Goal: Task Accomplishment & Management: Complete application form

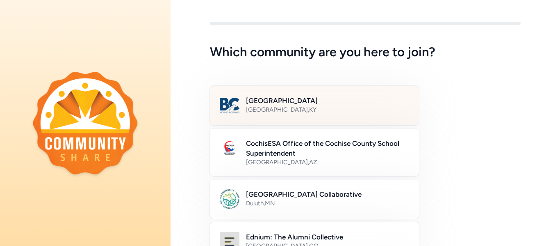
scroll to position [6, 0]
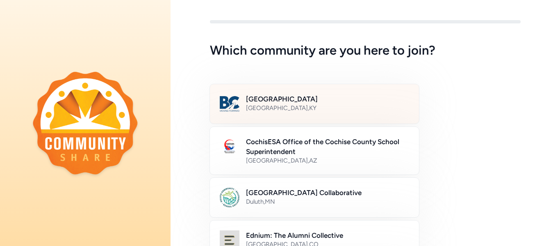
click at [284, 111] on div "[GEOGRAPHIC_DATA] , [GEOGRAPHIC_DATA]" at bounding box center [327, 108] width 163 height 8
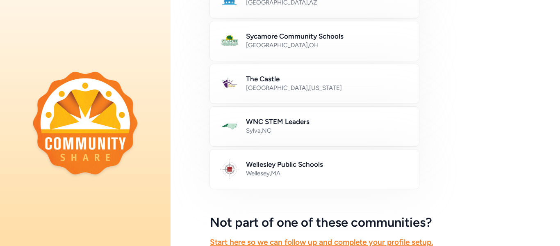
scroll to position [539, 0]
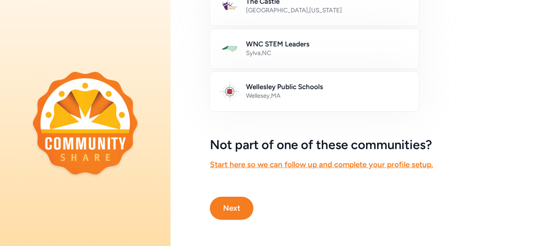
click at [244, 204] on button "Next" at bounding box center [231, 208] width 43 height 23
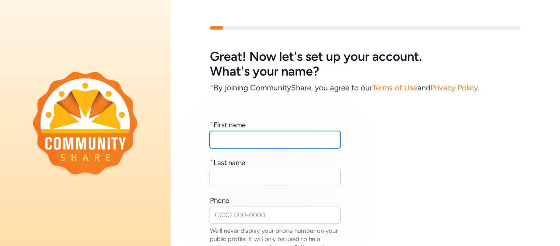
click at [295, 142] on input "text" at bounding box center [275, 139] width 131 height 17
type input "[PERSON_NAME]"
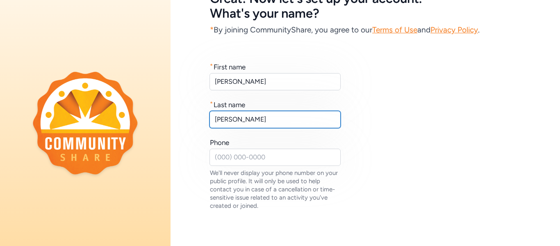
scroll to position [117, 0]
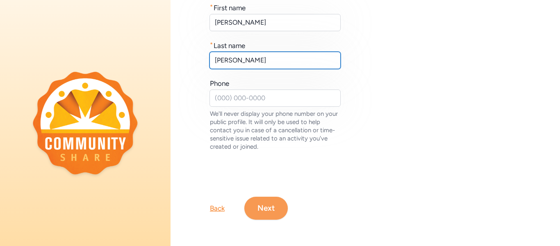
type input "[PERSON_NAME]"
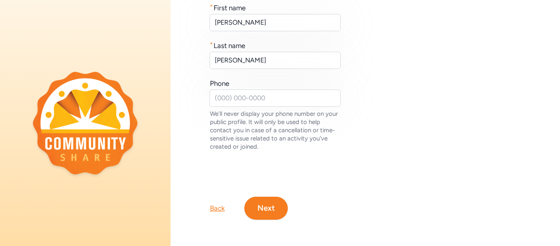
click at [274, 211] on button "Next" at bounding box center [266, 208] width 43 height 23
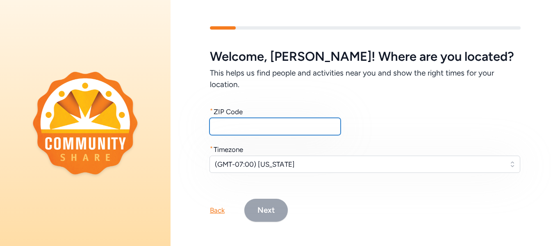
click at [269, 128] on input "text" at bounding box center [275, 126] width 131 height 17
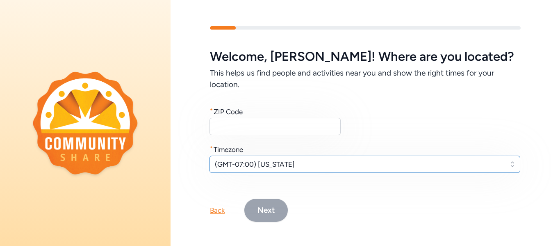
click at [349, 169] on span "(GMT-07:00) [US_STATE]" at bounding box center [359, 164] width 289 height 10
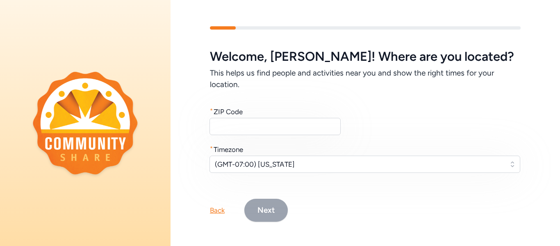
scroll to position [12, 0]
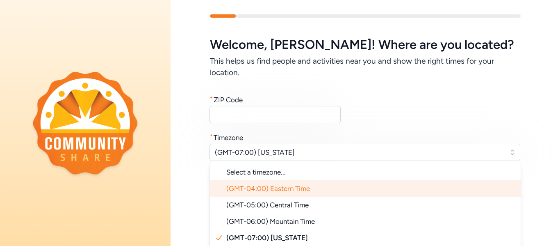
click at [339, 190] on li "(GMT-04:00) Eastern Time" at bounding box center [365, 188] width 311 height 16
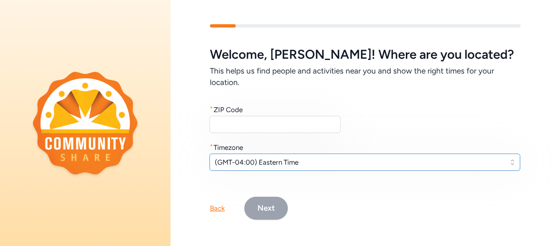
scroll to position [2, 0]
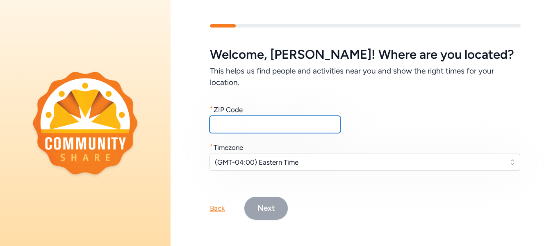
click at [300, 124] on input "text" at bounding box center [275, 124] width 131 height 17
paste input "40165"
type input "40165"
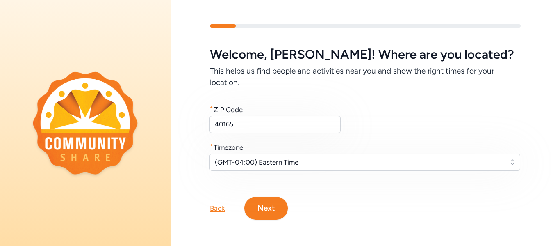
click at [277, 205] on button "Next" at bounding box center [266, 208] width 43 height 23
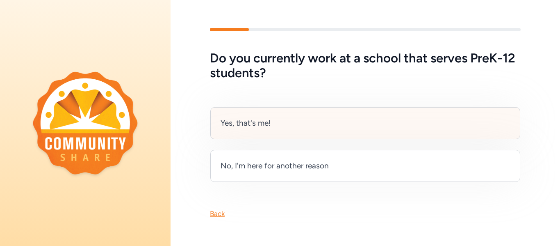
click at [356, 124] on div "Yes, that's me!" at bounding box center [365, 123] width 310 height 32
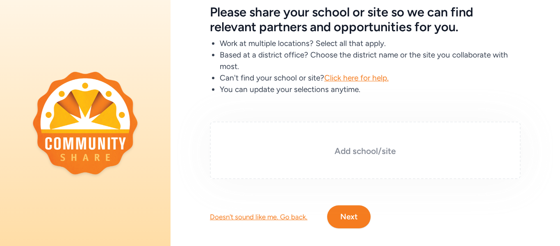
scroll to position [53, 0]
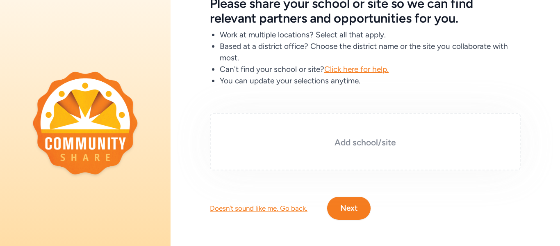
click at [370, 146] on h3 "Add school/site" at bounding box center [366, 142] width 270 height 11
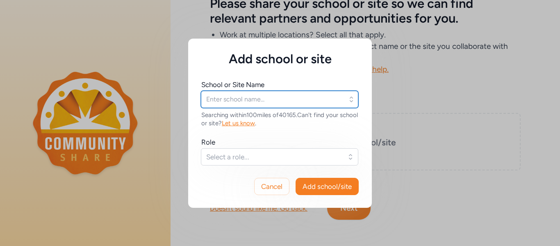
click at [317, 98] on input "text" at bounding box center [280, 99] width 158 height 17
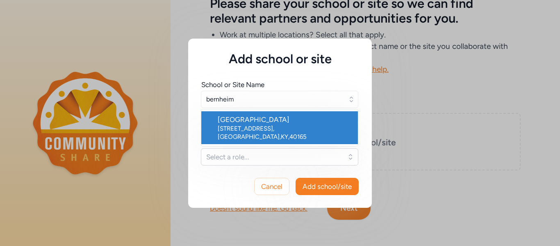
click at [314, 128] on div "[STREET_ADDRESS]" at bounding box center [285, 132] width 134 height 16
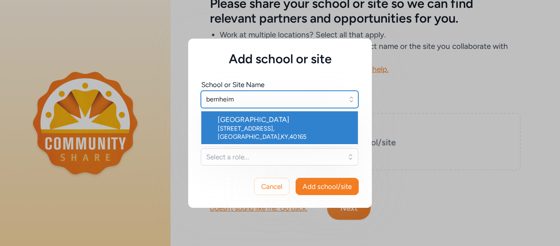
type input "[GEOGRAPHIC_DATA]"
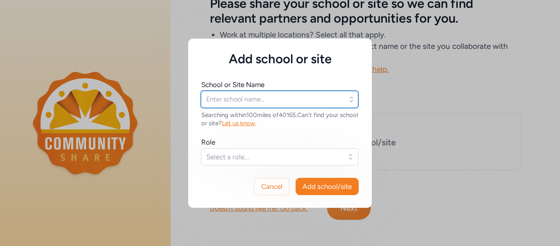
type input "[GEOGRAPHIC_DATA]"
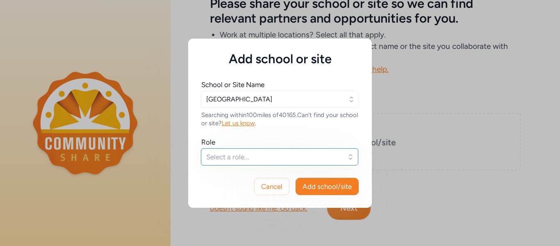
click at [304, 156] on span "Select a role..." at bounding box center [273, 157] width 135 height 10
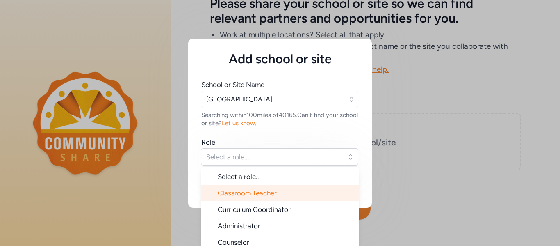
click at [300, 196] on li "Classroom Teacher" at bounding box center [280, 193] width 158 height 16
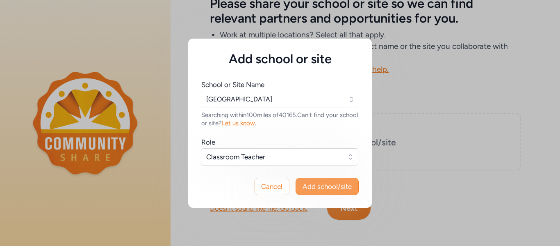
click at [324, 192] on button "Add school/site" at bounding box center [327, 186] width 63 height 17
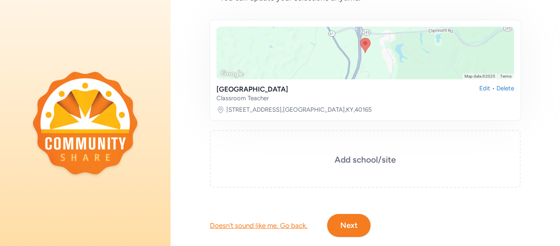
scroll to position [138, 0]
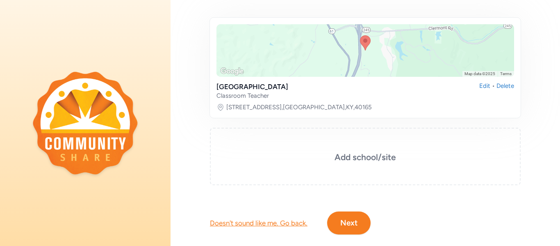
click at [351, 218] on button "Next" at bounding box center [348, 222] width 43 height 23
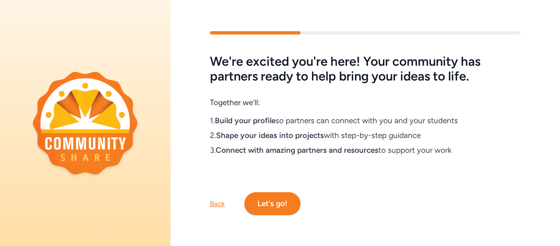
click at [291, 205] on button "Let's go!" at bounding box center [273, 203] width 56 height 23
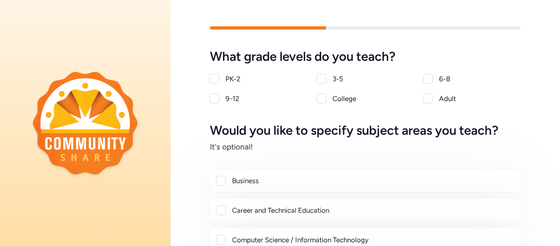
click at [428, 80] on div at bounding box center [428, 79] width 10 height 10
checkbox input "true"
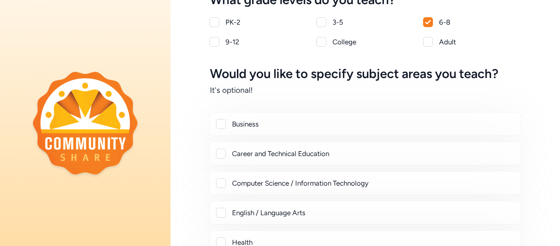
scroll to position [58, 0]
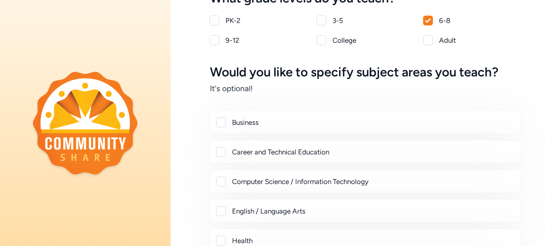
click at [226, 152] on div at bounding box center [221, 152] width 10 height 10
checkbox input "true"
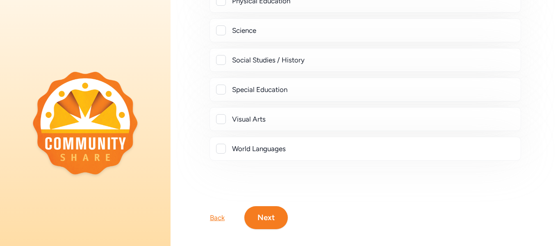
scroll to position [416, 0]
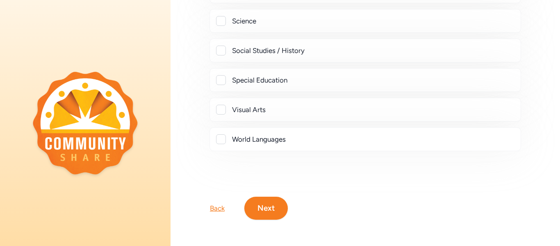
click at [262, 205] on button "Next" at bounding box center [266, 208] width 43 height 23
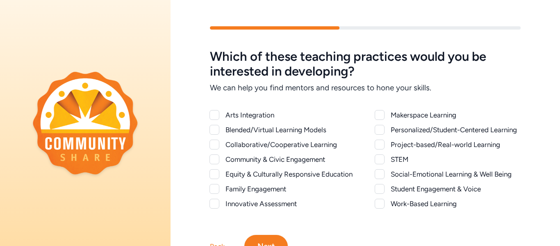
click at [216, 142] on div at bounding box center [215, 145] width 10 height 10
checkbox input "true"
click at [383, 129] on div at bounding box center [380, 130] width 10 height 10
checkbox input "true"
click at [382, 144] on div at bounding box center [380, 145] width 10 height 10
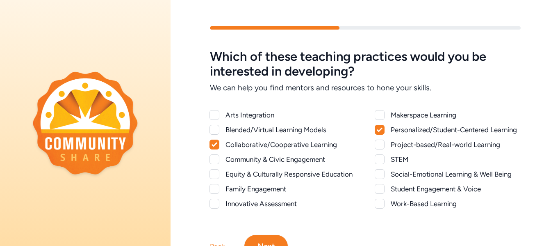
checkbox input "true"
click at [382, 157] on div at bounding box center [380, 159] width 10 height 10
checkbox input "true"
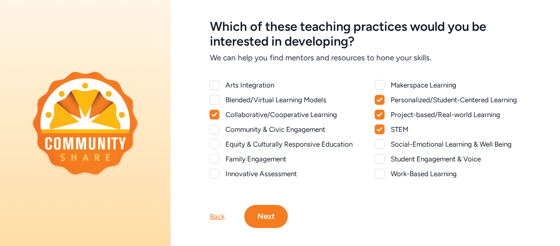
scroll to position [38, 0]
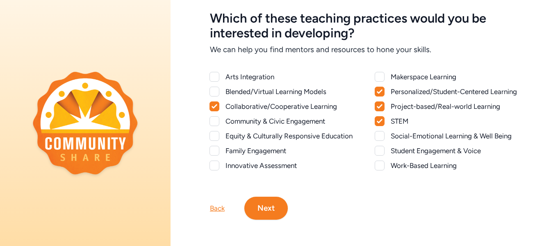
click at [256, 208] on button "Next" at bounding box center [266, 208] width 43 height 23
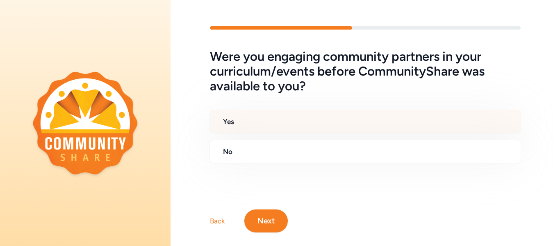
click at [265, 121] on h2 "Yes" at bounding box center [368, 122] width 291 height 10
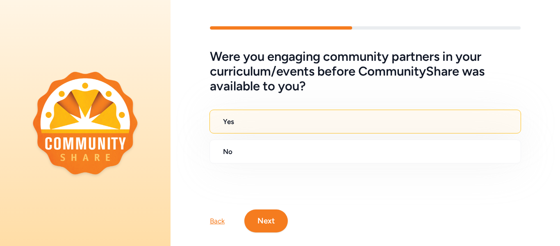
click at [268, 214] on button "Next" at bounding box center [266, 220] width 43 height 23
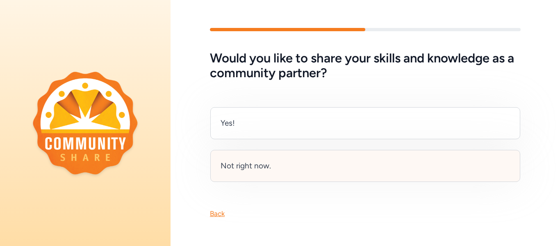
click at [264, 164] on div "Not right now." at bounding box center [246, 165] width 50 height 11
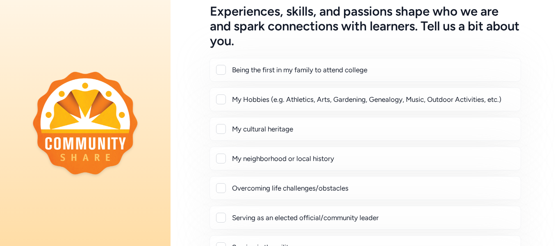
scroll to position [46, 0]
click at [226, 101] on div at bounding box center [221, 99] width 10 height 10
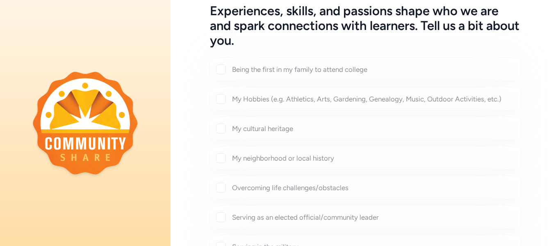
checkbox input "true"
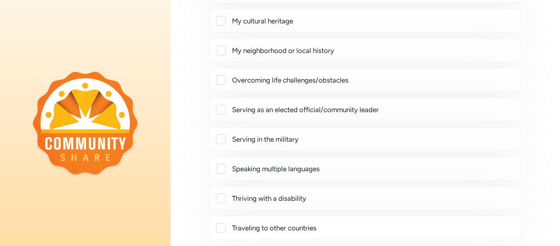
scroll to position [176, 0]
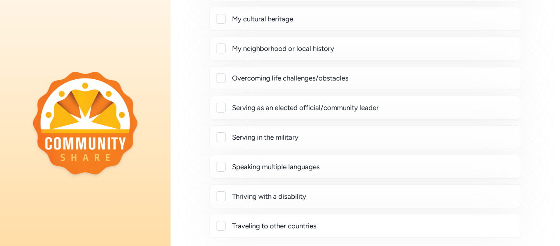
click at [221, 78] on div at bounding box center [221, 78] width 10 height 10
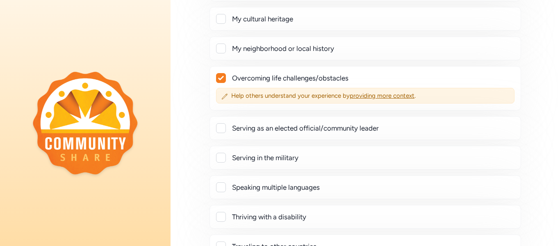
checkbox input "true"
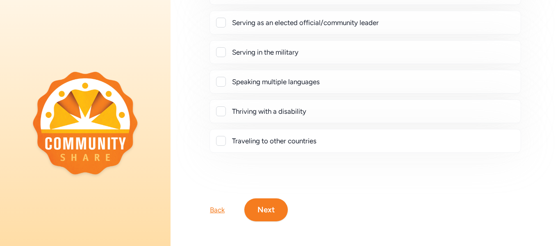
scroll to position [283, 0]
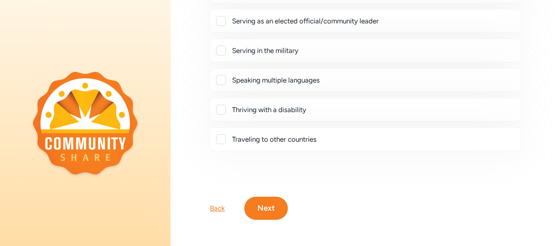
click at [222, 139] on div at bounding box center [221, 139] width 10 height 10
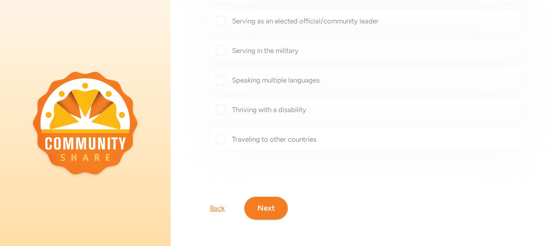
checkbox input "true"
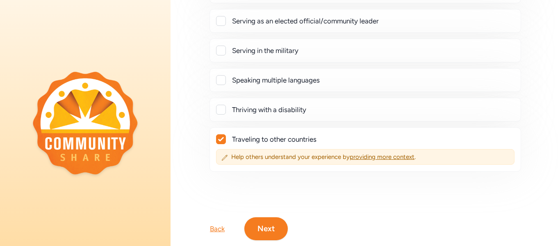
click at [263, 224] on button "Next" at bounding box center [266, 228] width 43 height 23
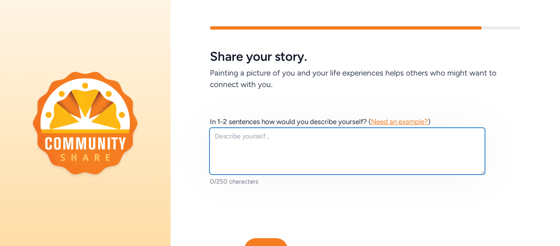
click at [261, 153] on textarea at bounding box center [348, 151] width 276 height 47
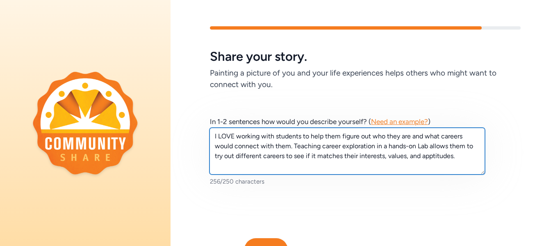
scroll to position [41, 0]
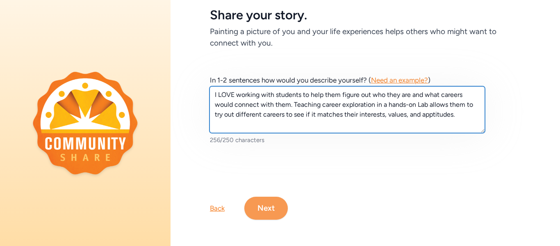
type textarea "I LOVE working with students to help them figure out who they are and what care…"
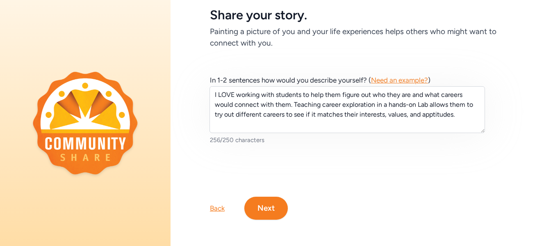
click at [275, 204] on button "Next" at bounding box center [266, 208] width 43 height 23
